Goal: Information Seeking & Learning: Understand process/instructions

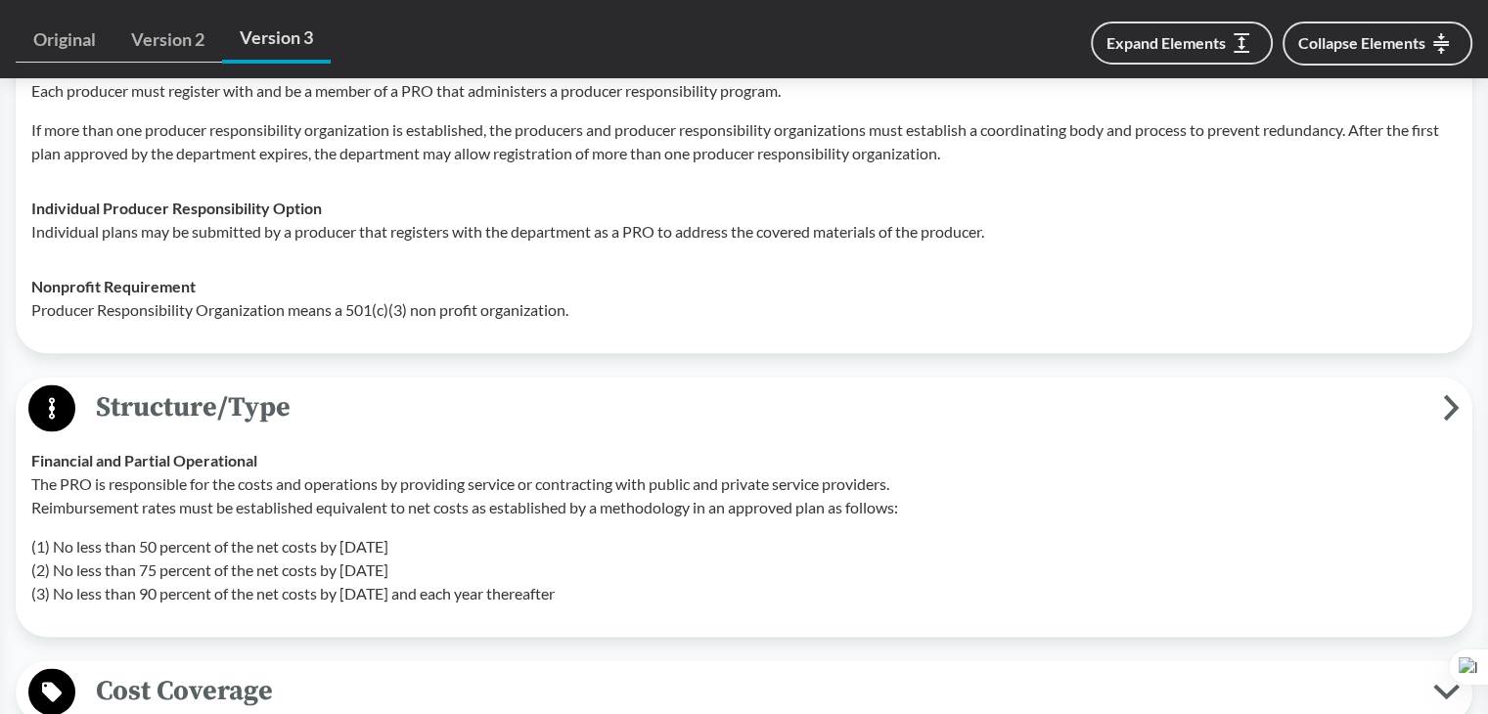
click at [279, 392] on span "Structure/Type" at bounding box center [758, 407] width 1367 height 44
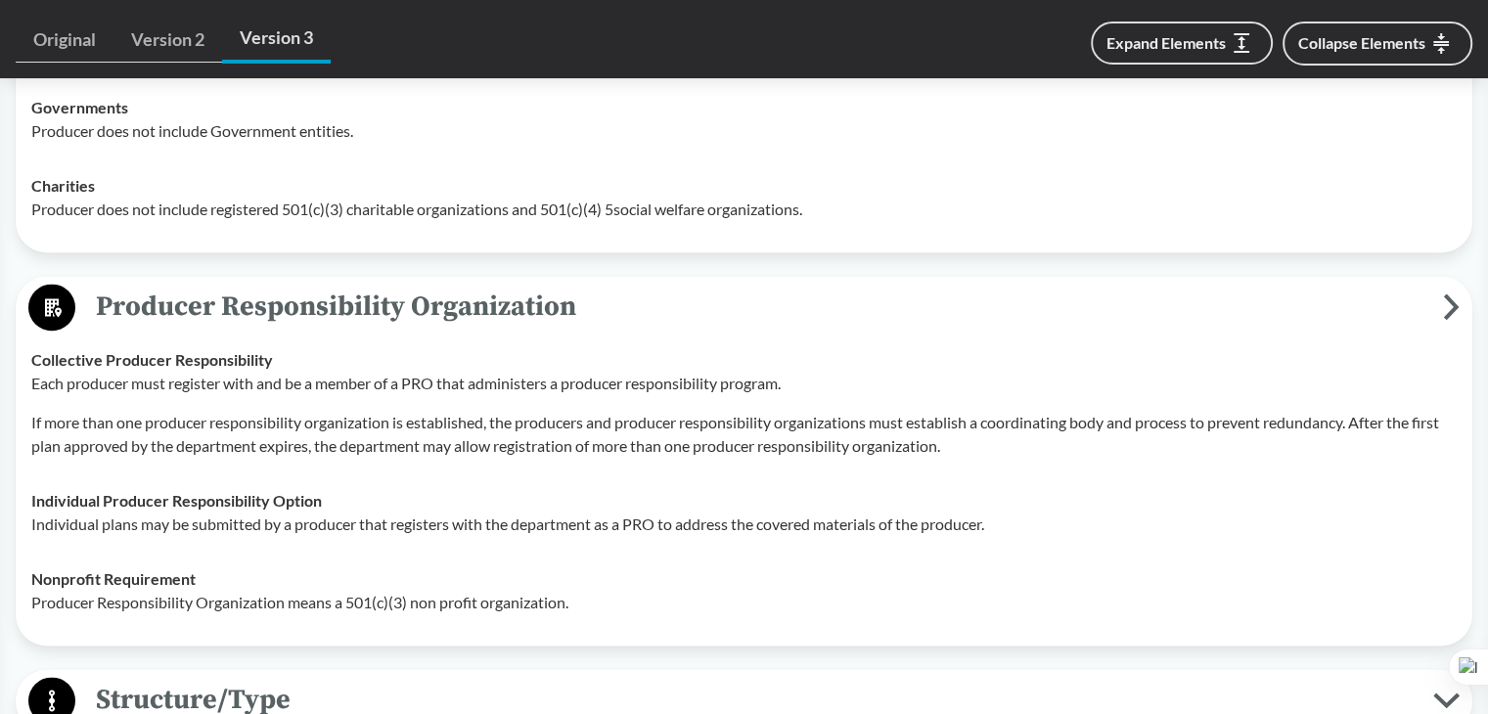
scroll to position [2641, 0]
click at [321, 301] on span "Producer Responsibility Organization" at bounding box center [758, 308] width 1367 height 44
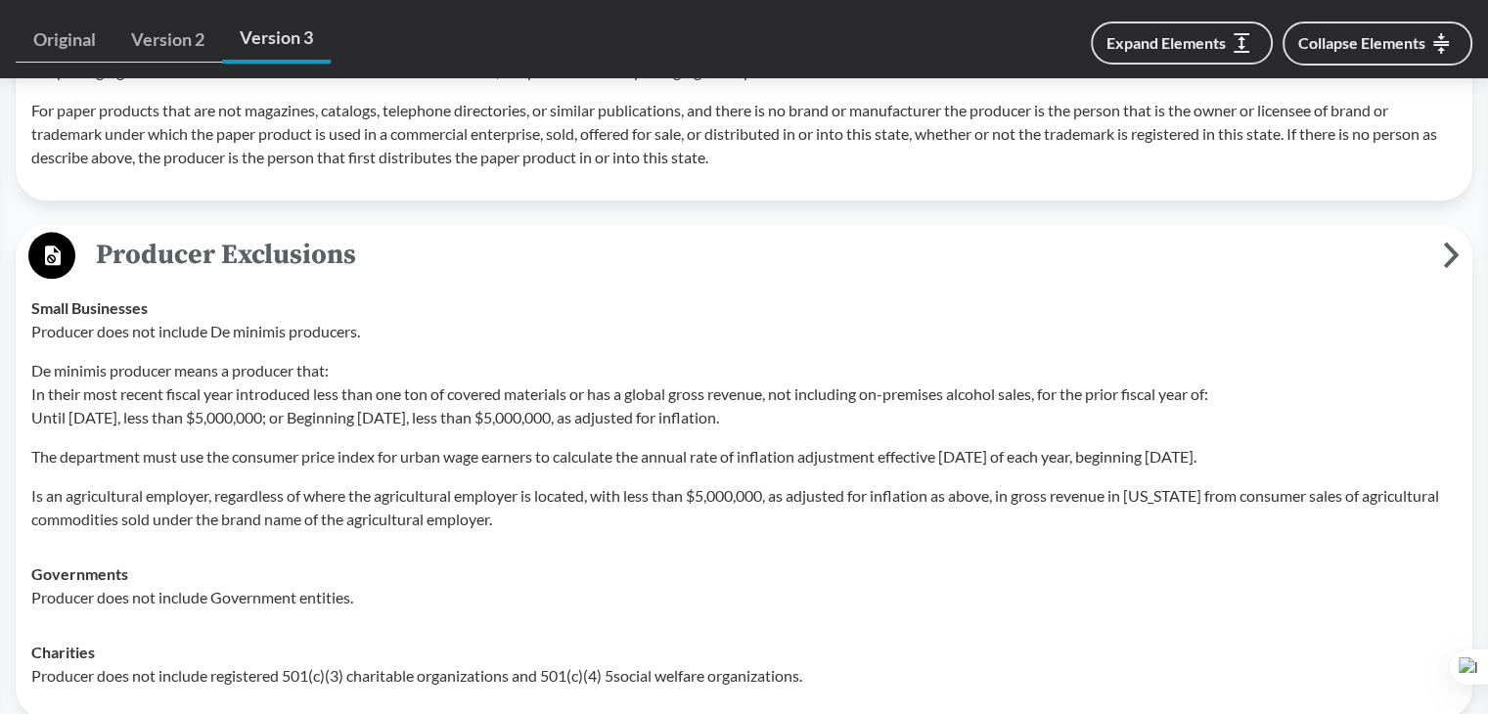
scroll to position [2152, 0]
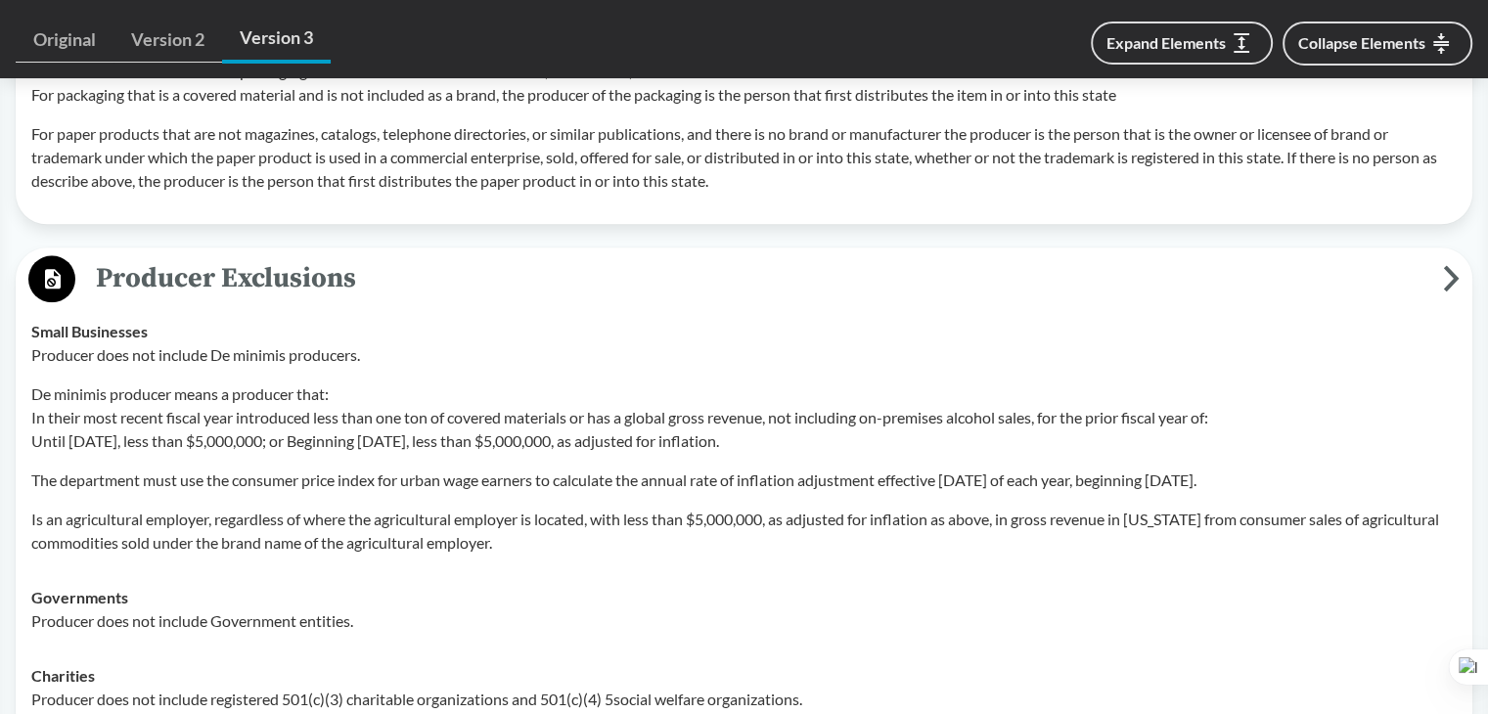
click at [350, 276] on span "Producer Exclusions" at bounding box center [758, 278] width 1367 height 44
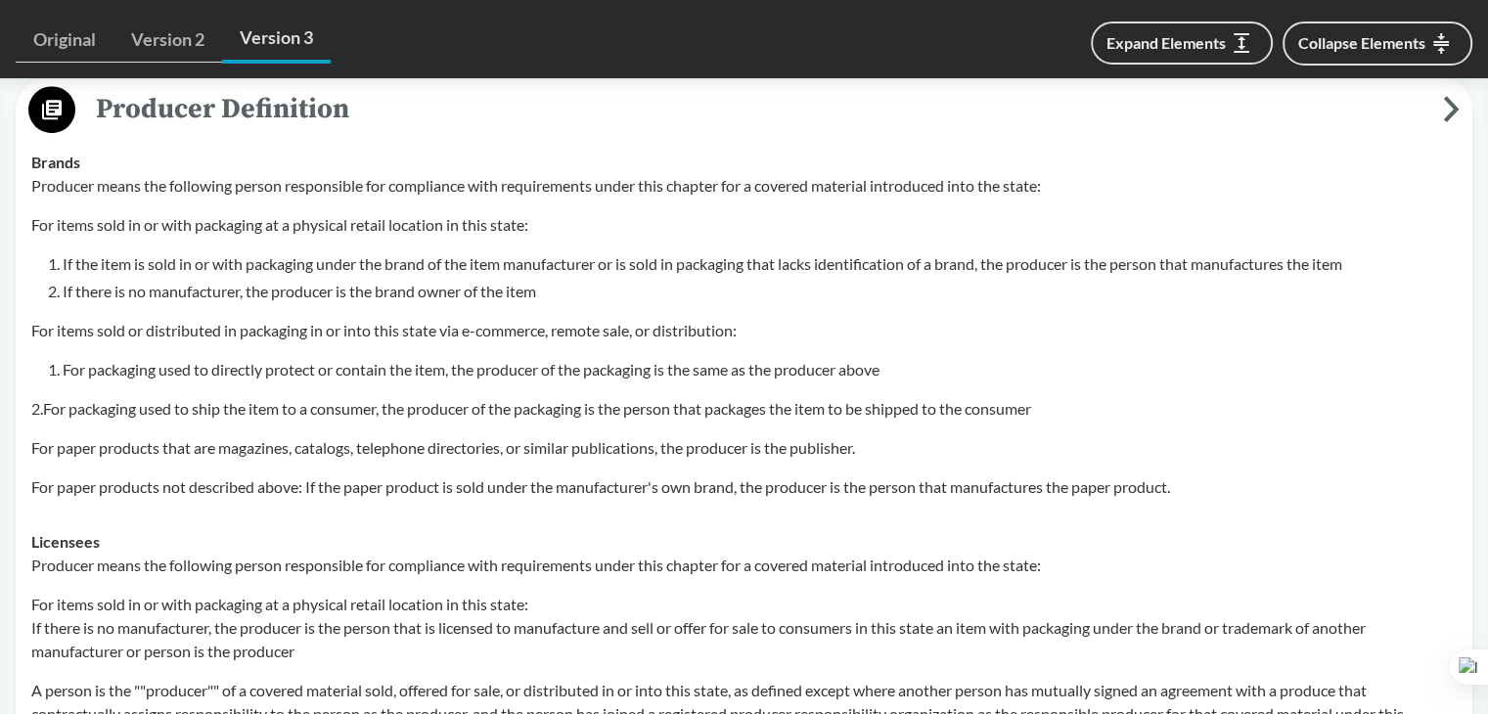
scroll to position [1076, 0]
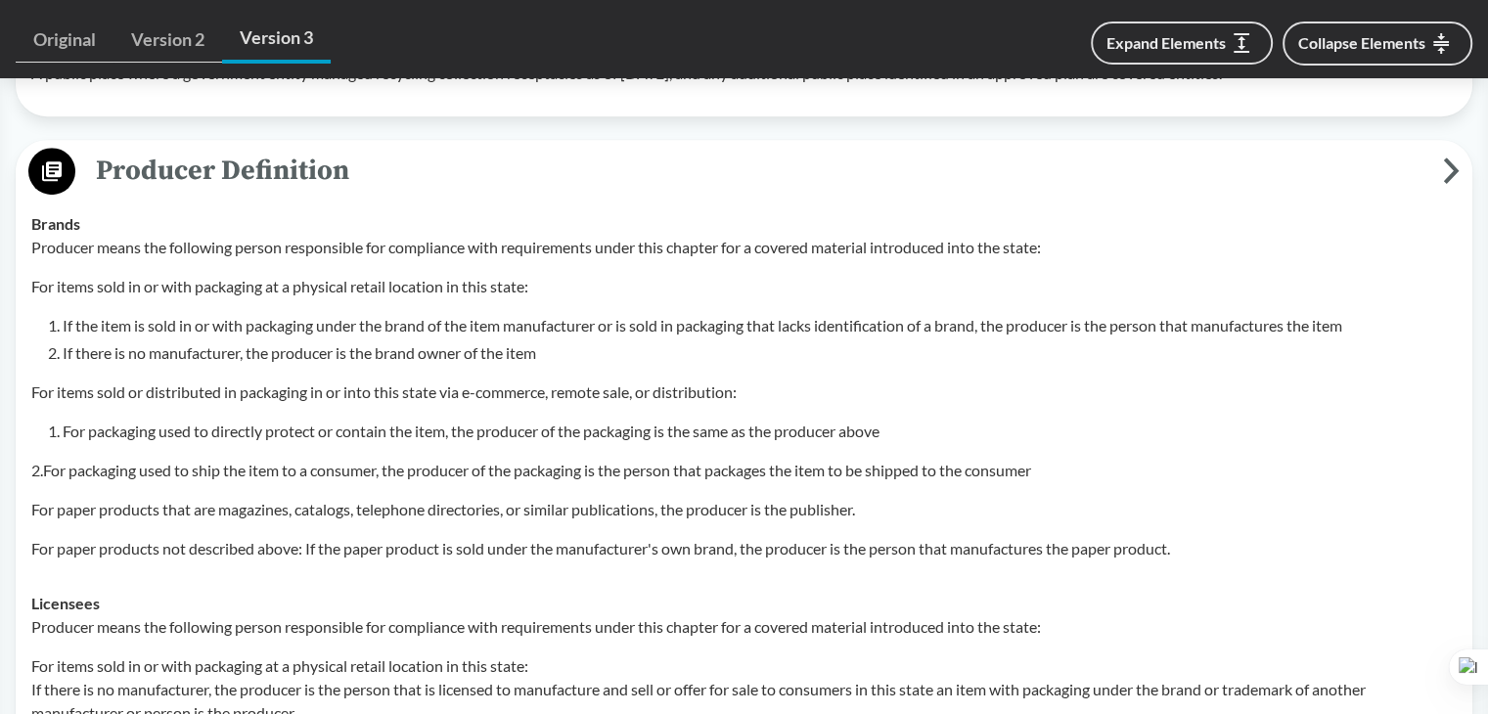
click at [311, 179] on span "Producer Definition" at bounding box center [758, 171] width 1367 height 44
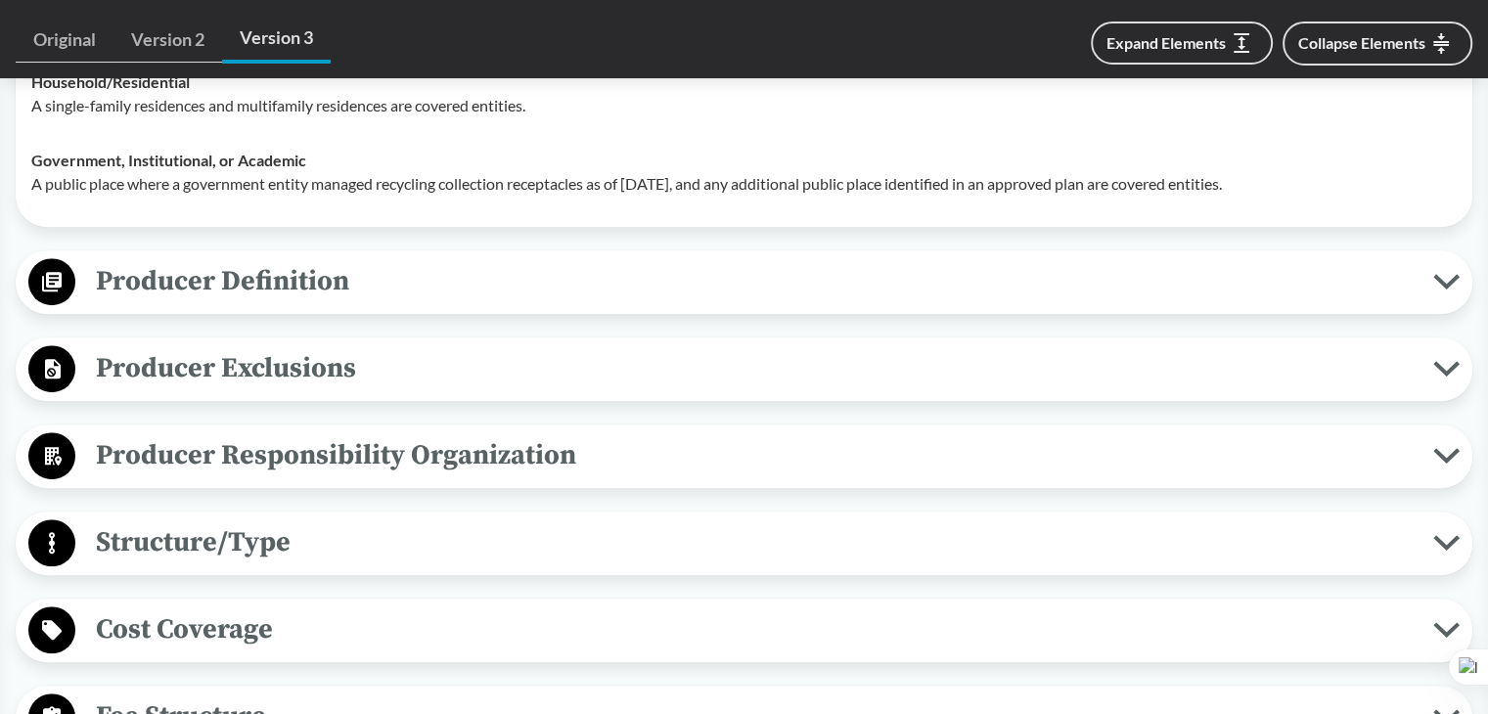
scroll to position [782, 0]
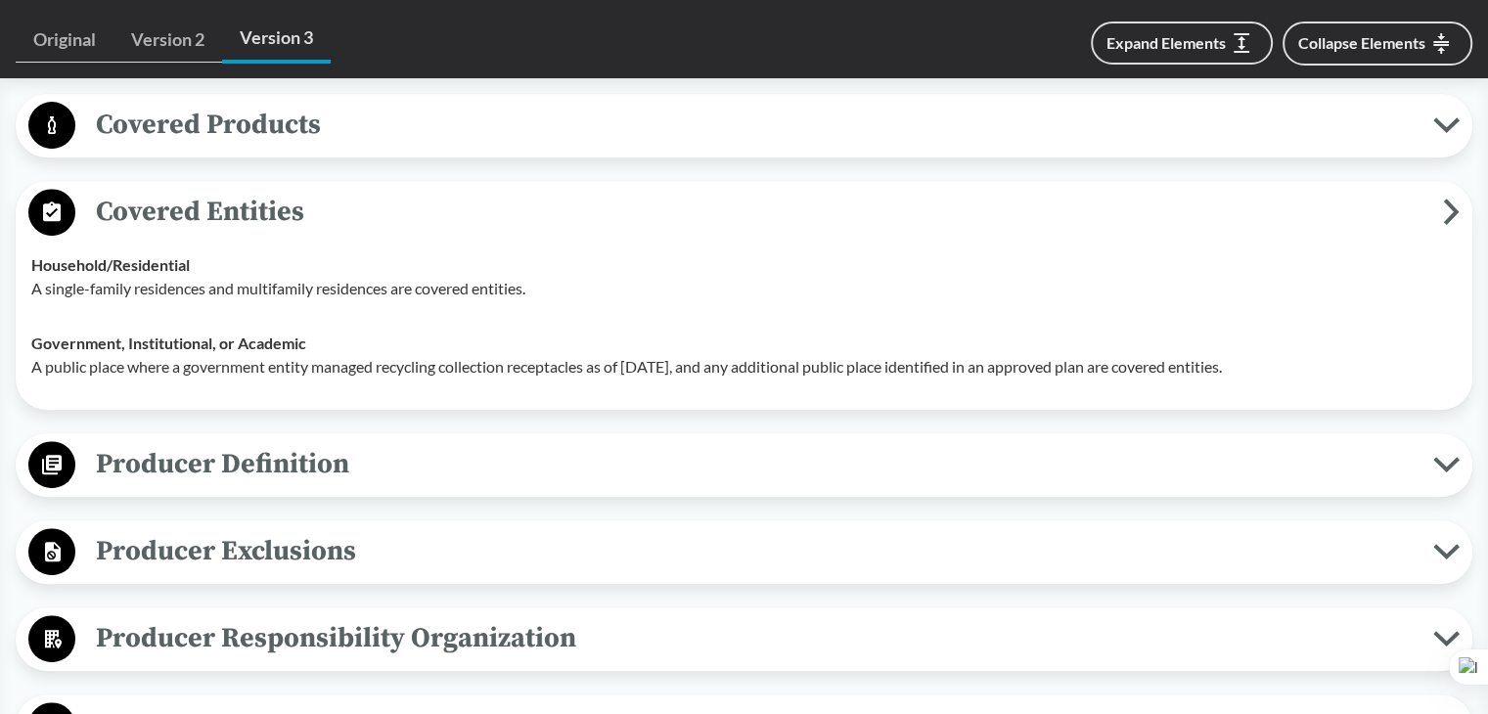
click at [282, 465] on span "Producer Definition" at bounding box center [754, 464] width 1358 height 44
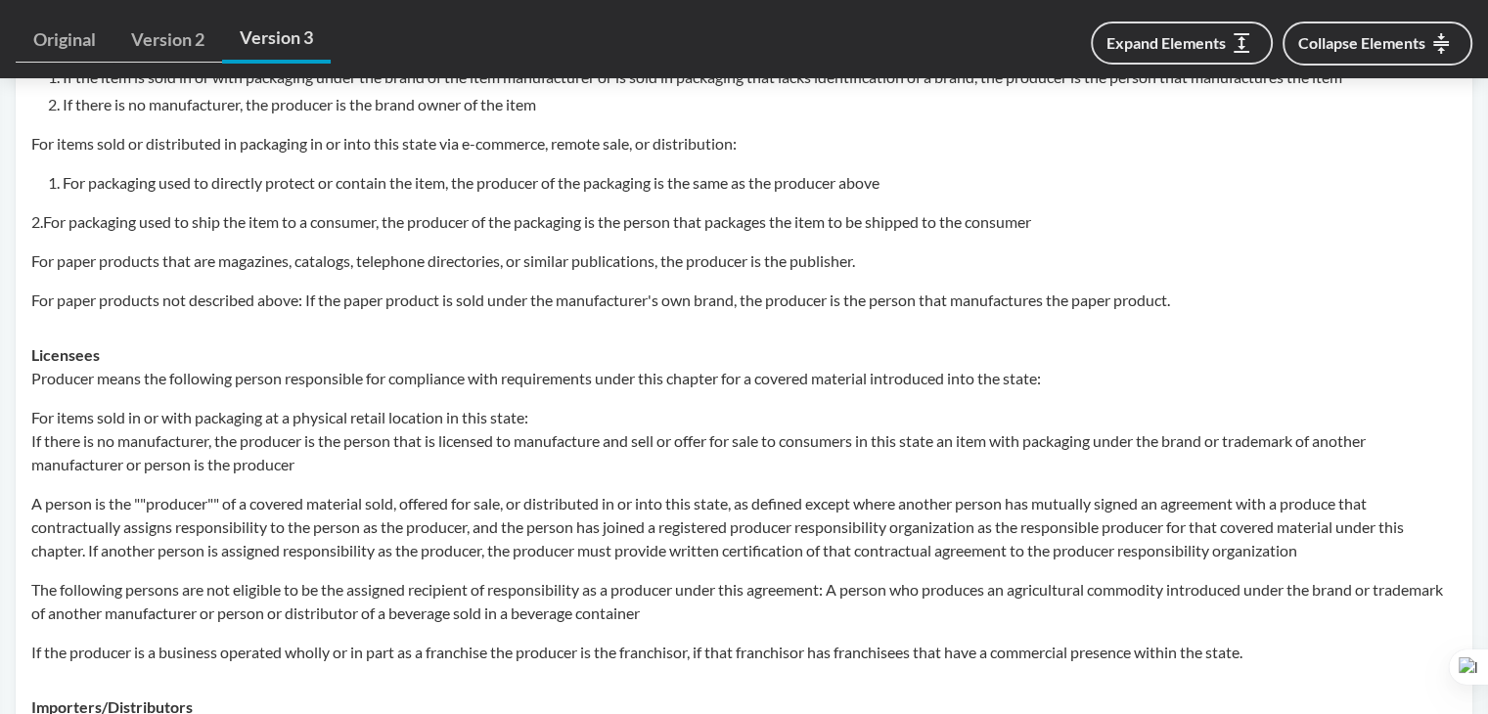
scroll to position [1369, 0]
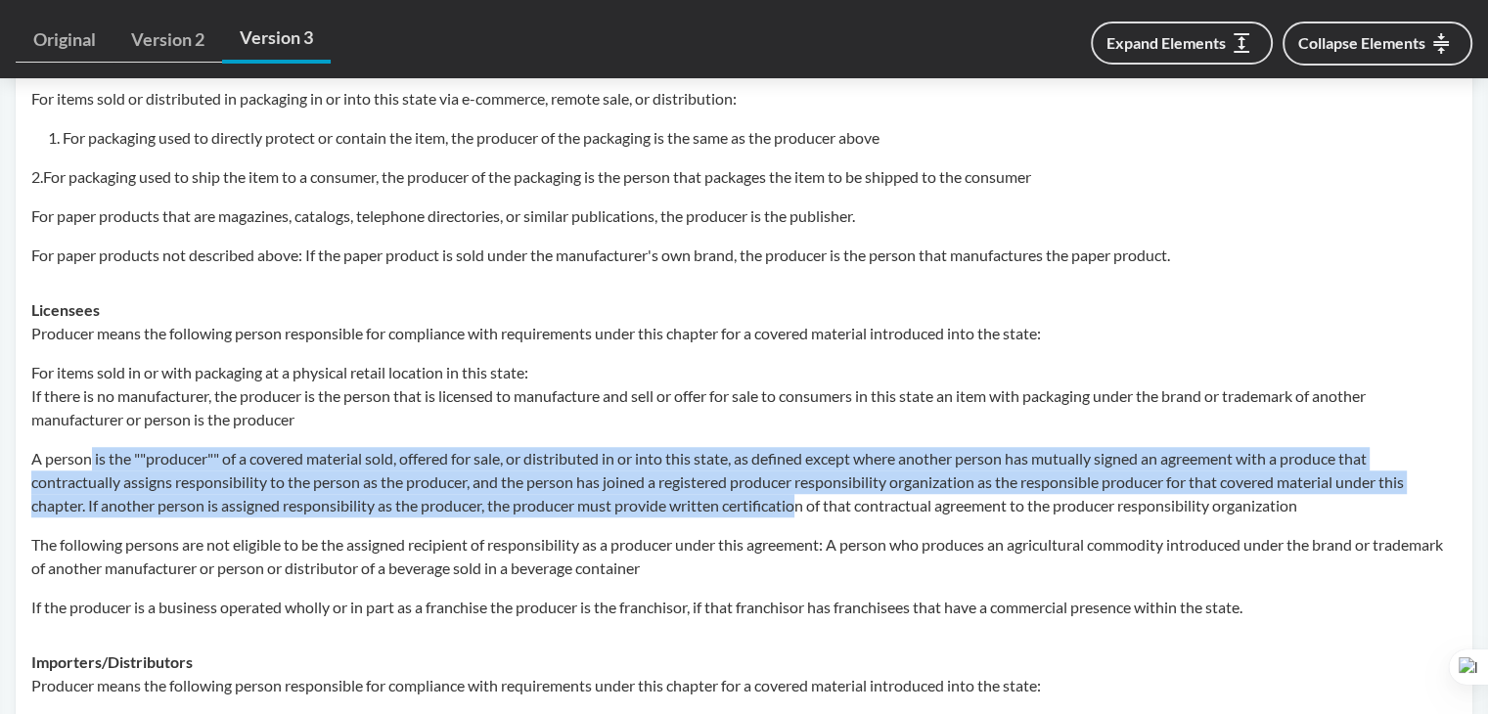
drag, startPoint x: 92, startPoint y: 453, endPoint x: 810, endPoint y: 497, distance: 719.2
click at [810, 497] on p "A person is the ""producer"" of a covered material sold, offered for sale, or d…" at bounding box center [743, 482] width 1425 height 70
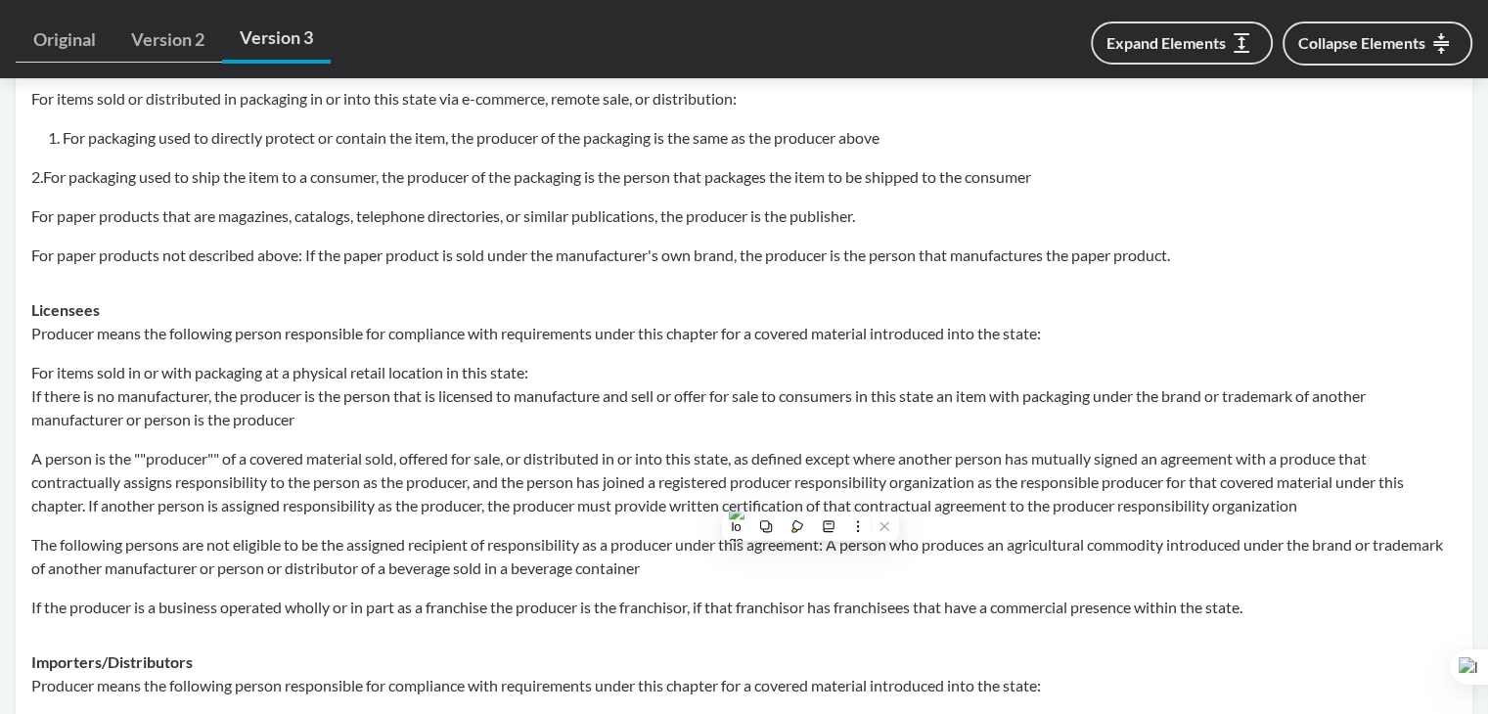
click at [45, 314] on strong "Licensees" at bounding box center [65, 309] width 68 height 19
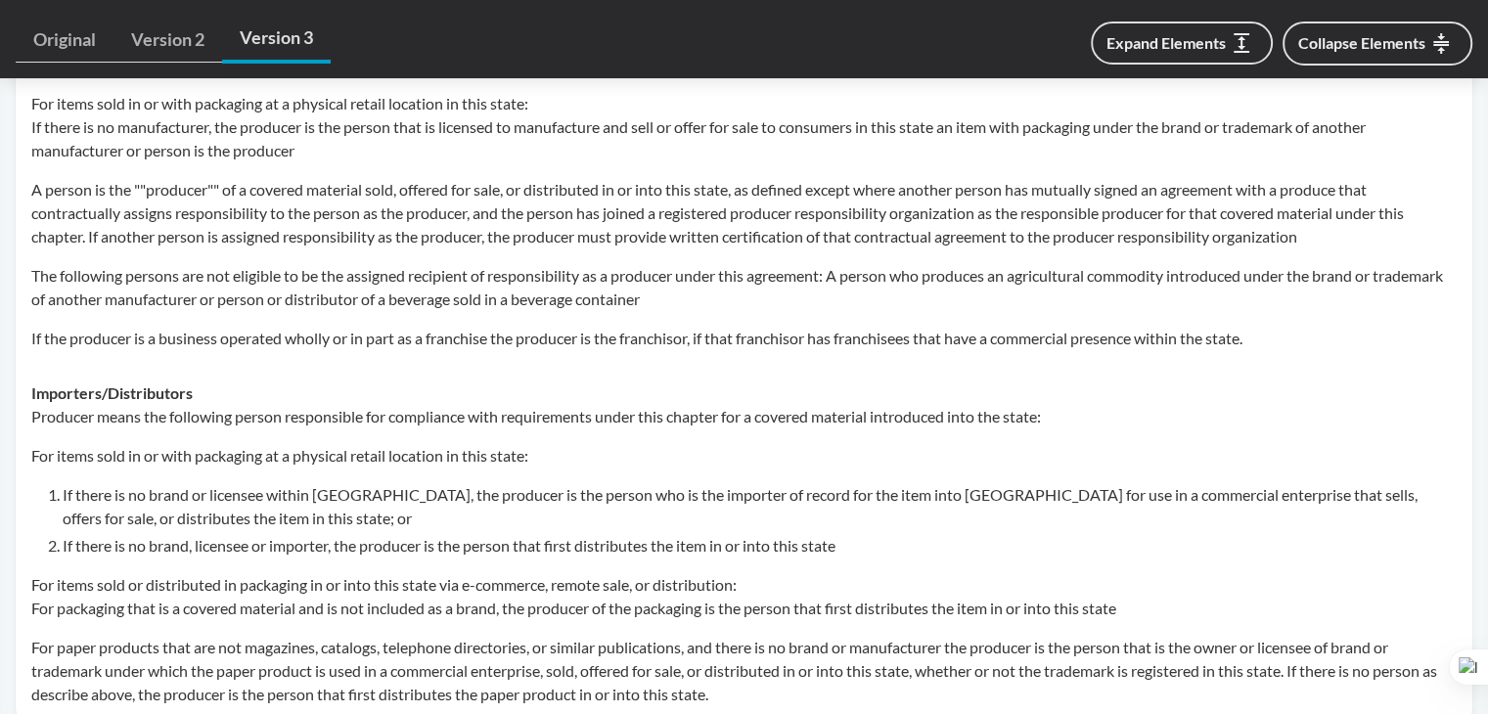
scroll to position [1663, 0]
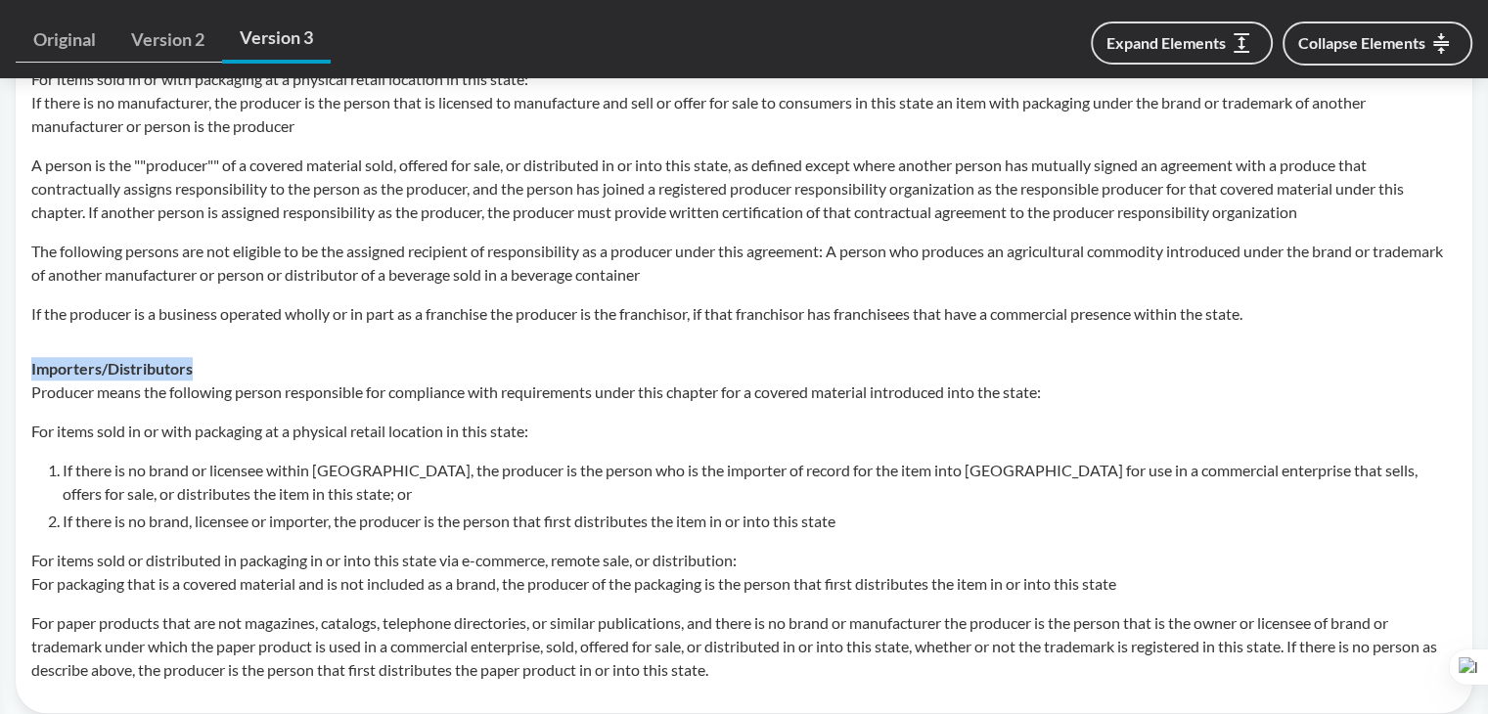
drag, startPoint x: 30, startPoint y: 361, endPoint x: 276, endPoint y: 361, distance: 245.5
click at [276, 361] on td "Importers/​Distributors Producer means the following person responsible for com…" at bounding box center [743, 519] width 1443 height 356
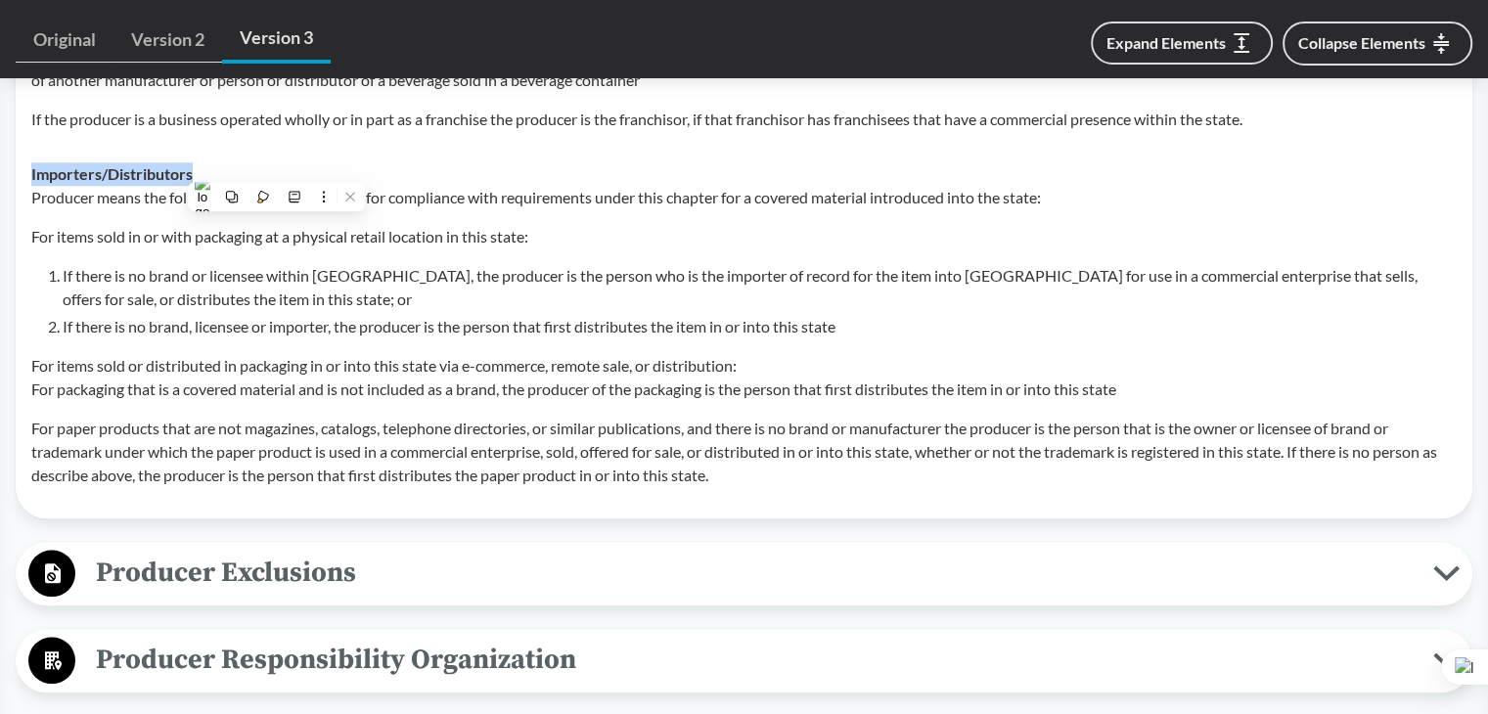
scroll to position [1858, 0]
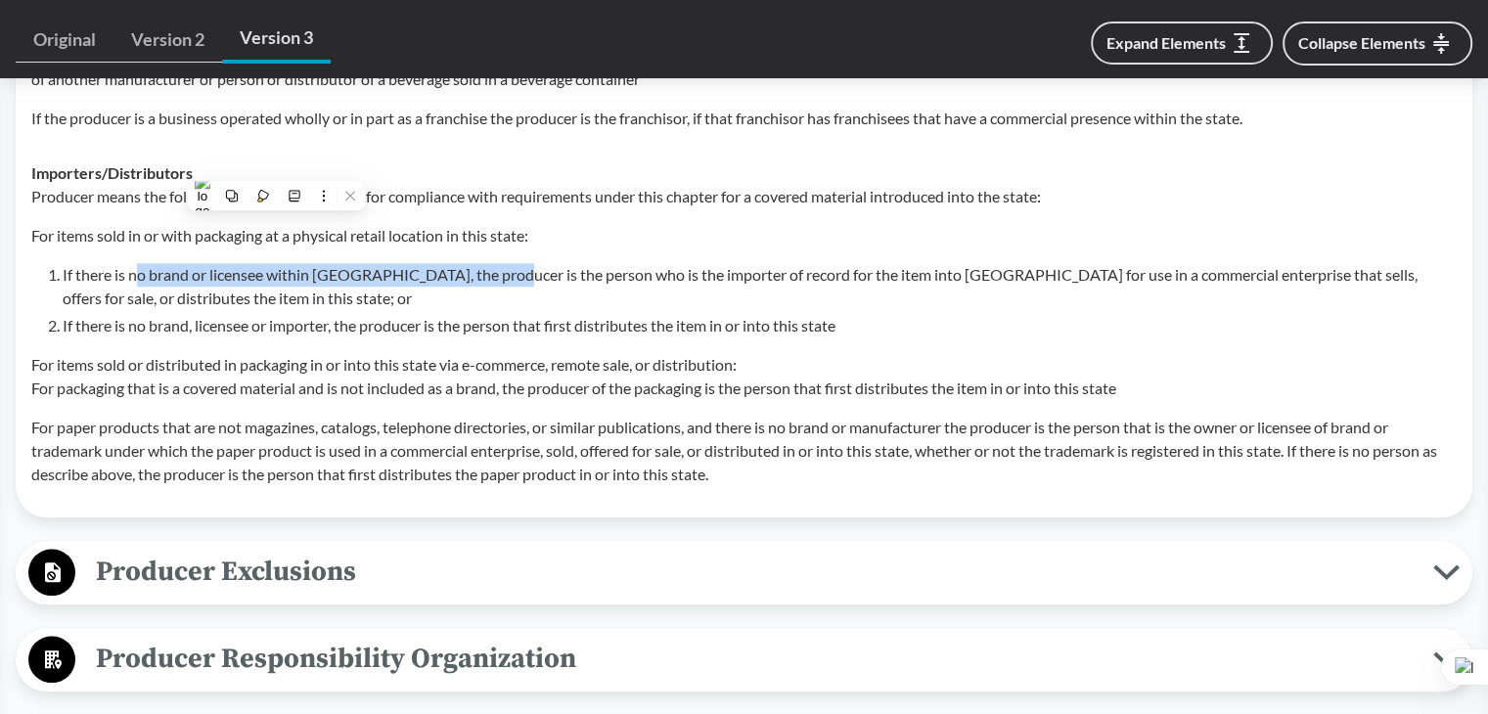
drag, startPoint x: 139, startPoint y: 278, endPoint x: 495, endPoint y: 273, distance: 356.0
click at [495, 273] on li "If there is no brand or licensee within [GEOGRAPHIC_DATA], the producer is the …" at bounding box center [760, 286] width 1394 height 47
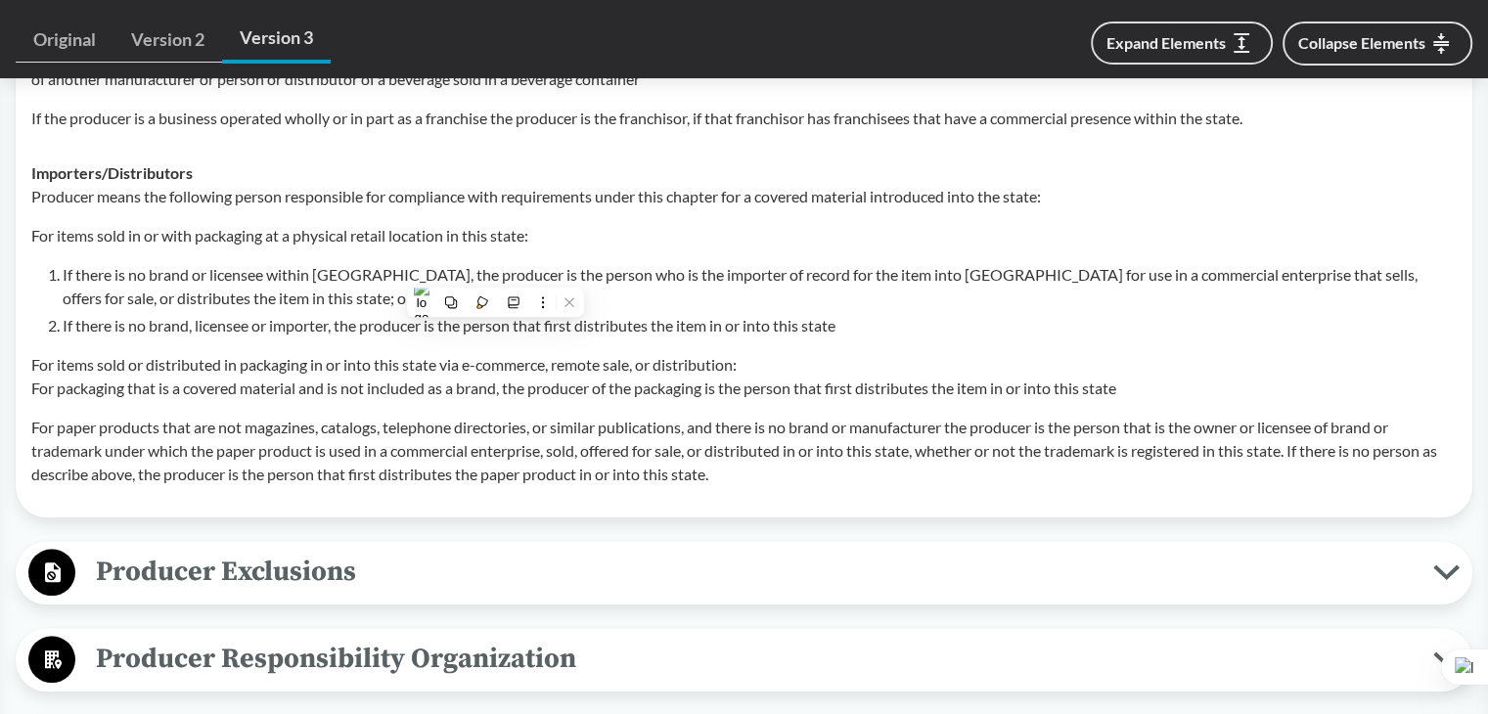
click at [485, 439] on p "For paper products that are not magazines, catalogs, telephone directories, or …" at bounding box center [743, 451] width 1425 height 70
drag, startPoint x: 111, startPoint y: 332, endPoint x: 293, endPoint y: 332, distance: 181.9
click at [293, 332] on li "If there is no brand, licensee or importer, the producer is the person that fir…" at bounding box center [760, 325] width 1394 height 23
click at [429, 487] on td "Importers/​Distributors Producer means the following person responsible for com…" at bounding box center [743, 324] width 1443 height 356
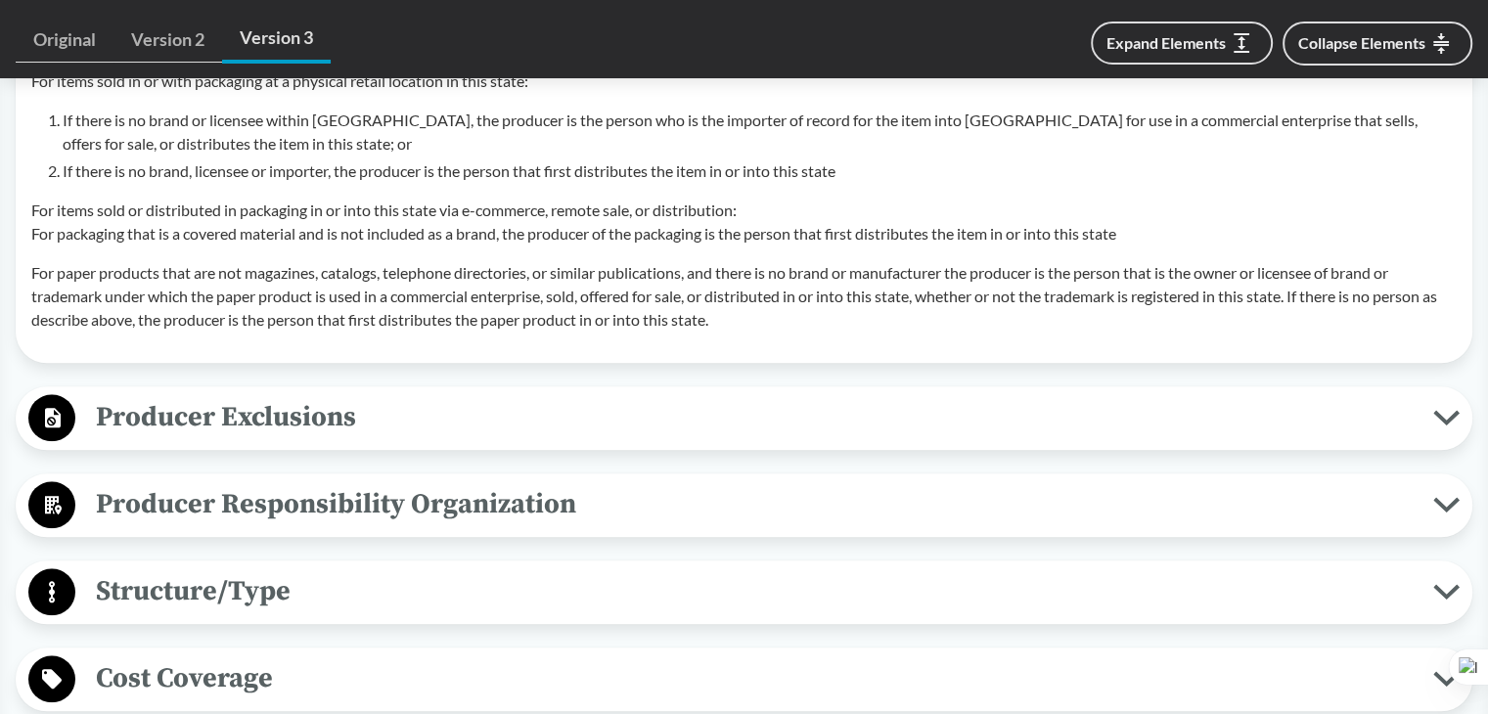
scroll to position [2054, 0]
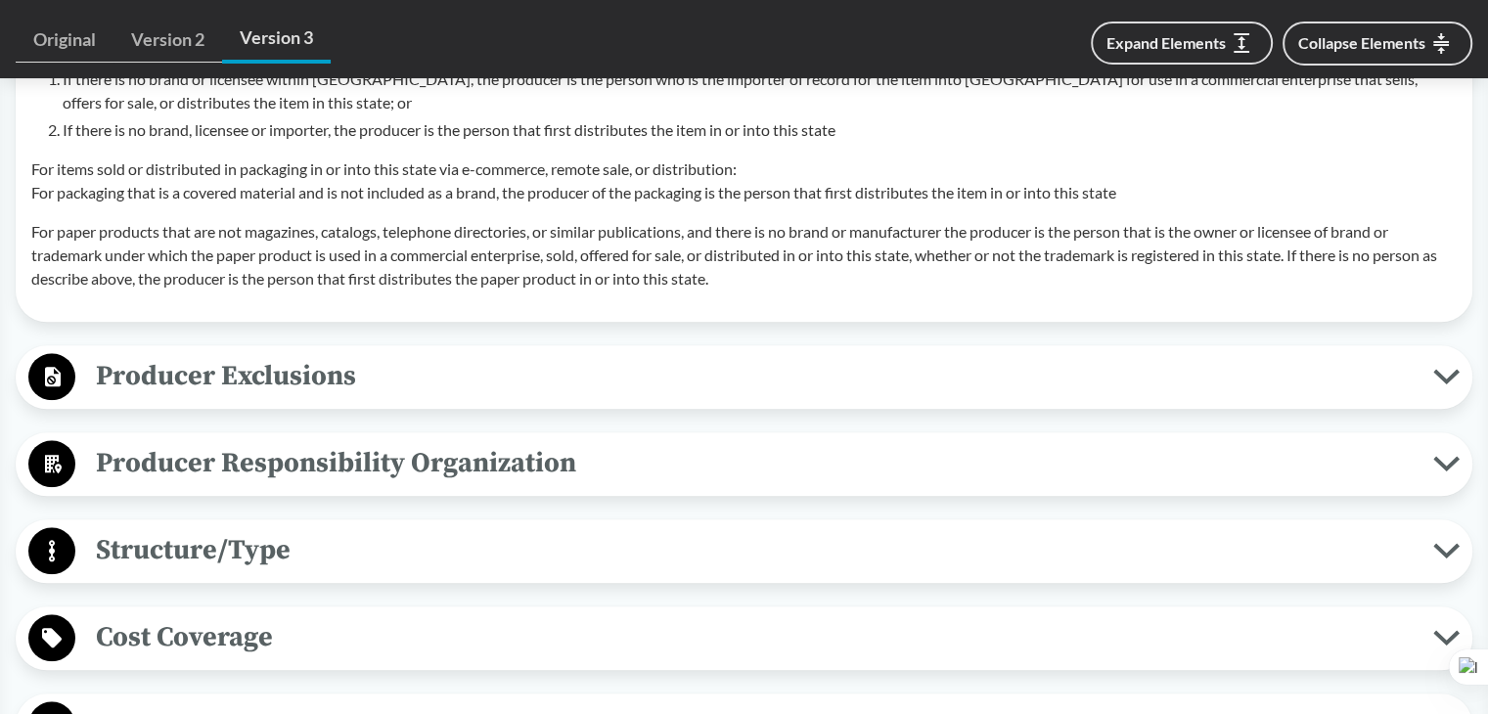
click at [326, 394] on span "Producer Exclusions" at bounding box center [754, 376] width 1358 height 44
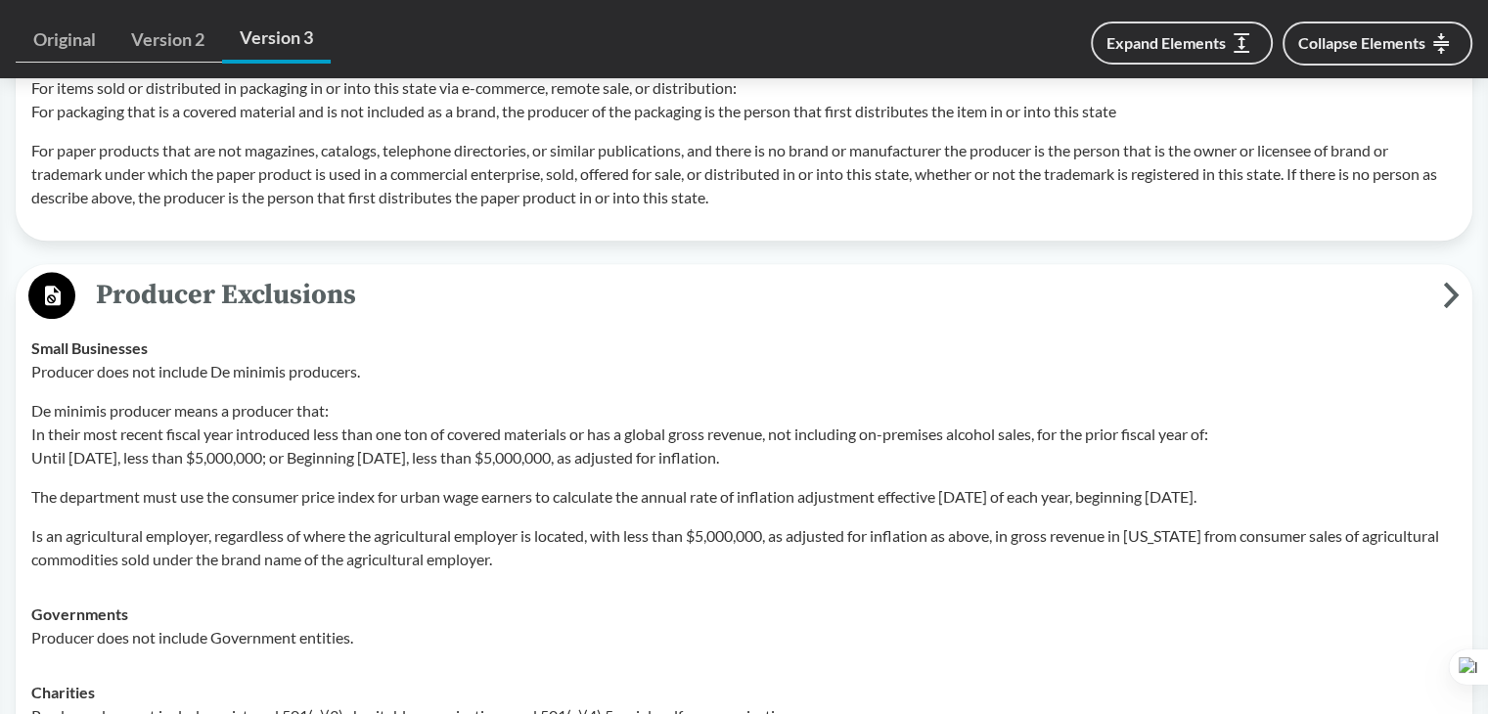
scroll to position [1956, 0]
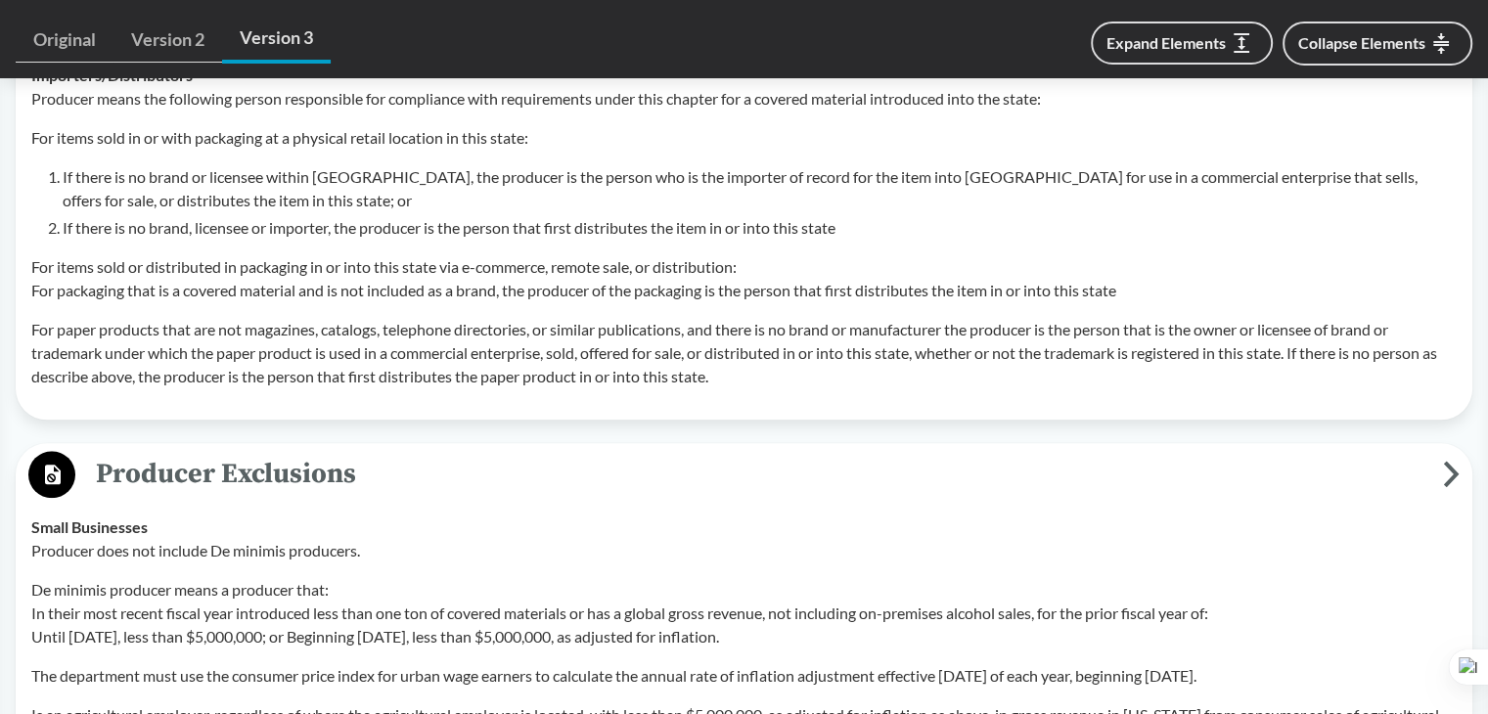
click at [254, 475] on span "Producer Exclusions" at bounding box center [758, 474] width 1367 height 44
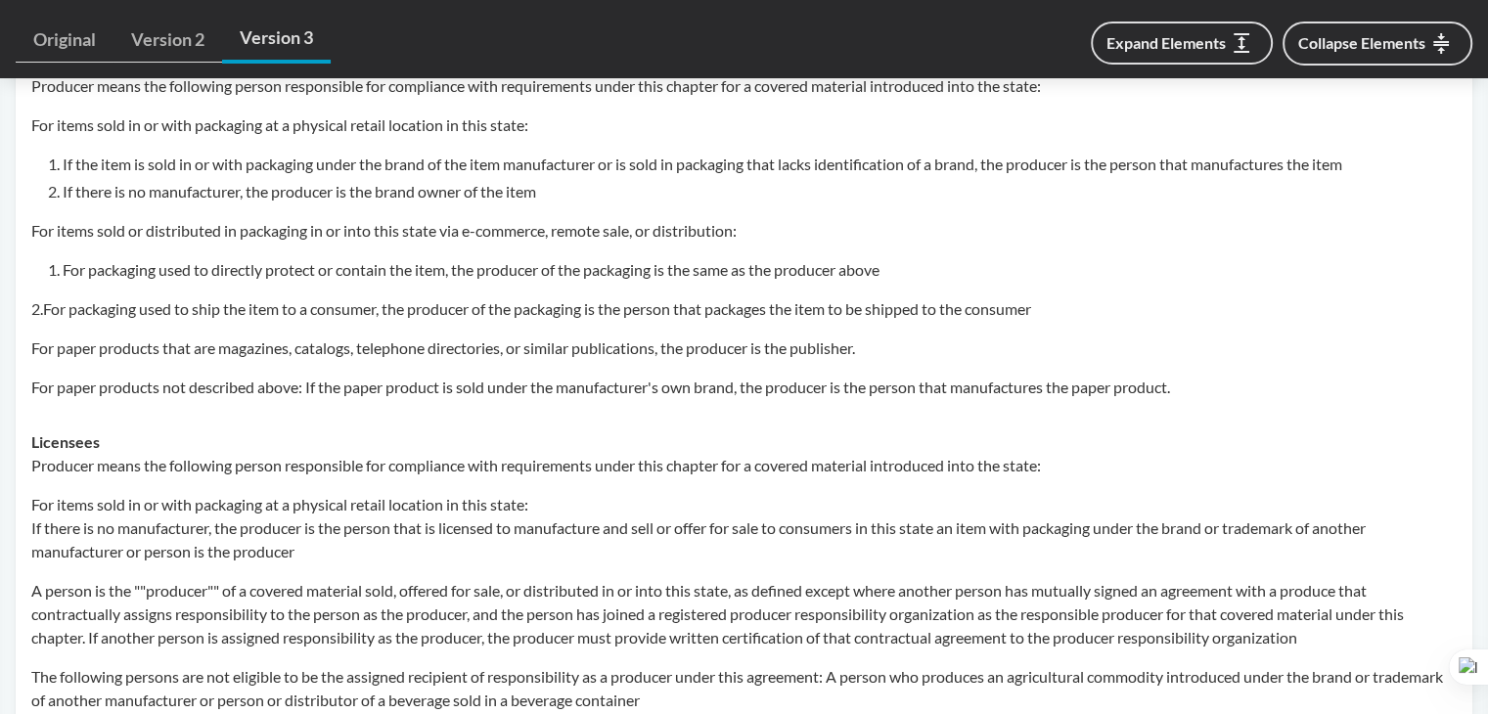
scroll to position [1076, 0]
